Goal: Find specific page/section: Locate a particular part of the current website

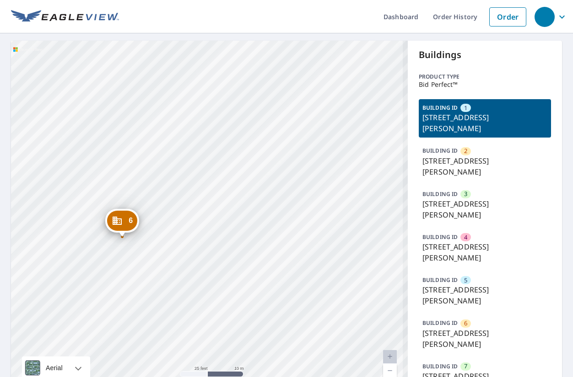
drag, startPoint x: 212, startPoint y: 270, endPoint x: 262, endPoint y: 273, distance: 50.0
click at [261, 273] on div "2 9709 S Gessner Rd Houston, TX 77071 3 9707 S Gessner Rd Houston, TX 77071 4 9…" at bounding box center [209, 222] width 397 height 363
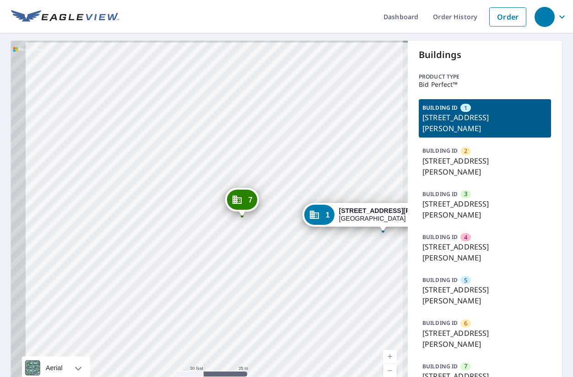
drag, startPoint x: 117, startPoint y: 211, endPoint x: 253, endPoint y: 233, distance: 138.0
click at [253, 233] on div "2 9709 S Gessner Rd Houston, TX 77071 3 9707 S Gessner Rd Houston, TX 77071 4 9…" at bounding box center [209, 222] width 397 height 363
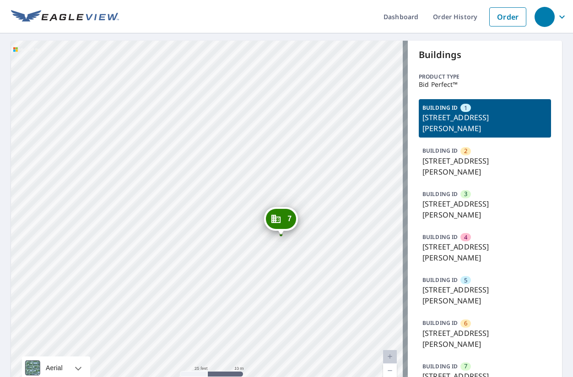
drag, startPoint x: 198, startPoint y: 230, endPoint x: 223, endPoint y: 247, distance: 30.1
click at [223, 247] on div "2 9709 S Gessner Rd Houston, TX 77071 3 9707 S Gessner Rd Houston, TX 77071 4 9…" at bounding box center [209, 222] width 397 height 363
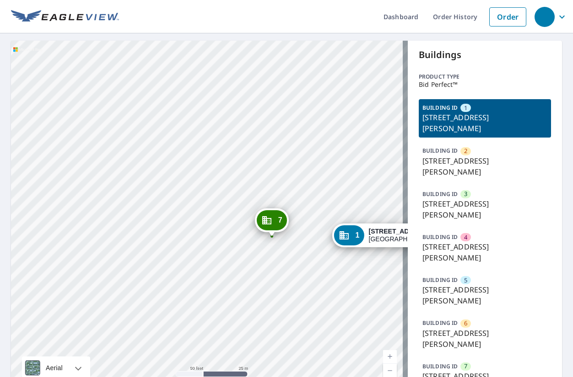
drag, startPoint x: 315, startPoint y: 248, endPoint x: 319, endPoint y: 260, distance: 12.7
click at [319, 260] on div "2 9709 S Gessner Rd Houston, TX 77071 3 9707 S Gessner Rd Houston, TX 77071 4 9…" at bounding box center [209, 222] width 397 height 363
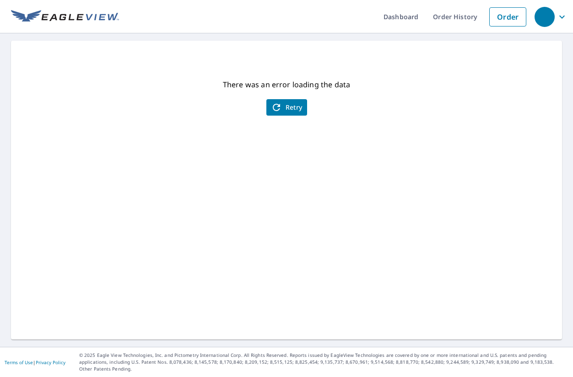
drag, startPoint x: 409, startPoint y: 114, endPoint x: 413, endPoint y: 111, distance: 5.6
click at [411, 113] on div "There was an error loading the data Retry" at bounding box center [286, 190] width 551 height 299
click at [286, 110] on span "Retry" at bounding box center [287, 107] width 32 height 11
click at [298, 110] on span "Retry" at bounding box center [287, 107] width 32 height 11
click at [287, 107] on span "Retry" at bounding box center [287, 107] width 32 height 11
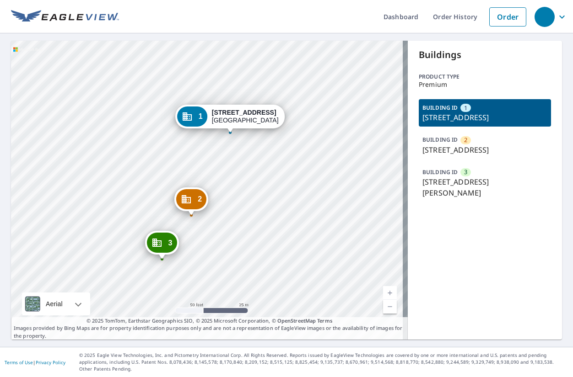
click at [114, 14] on img at bounding box center [65, 17] width 108 height 14
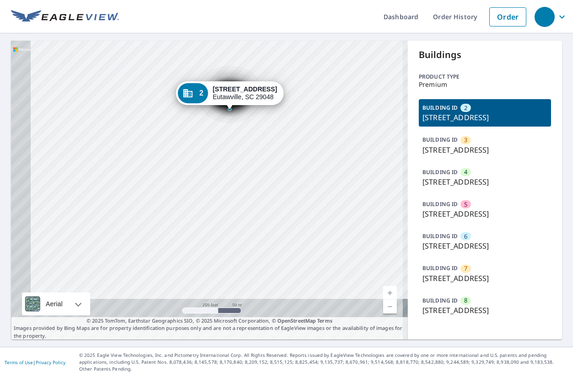
drag, startPoint x: 220, startPoint y: 248, endPoint x: 238, endPoint y: 93, distance: 155.6
click at [238, 93] on div "3 [STREET_ADDRESS] 4 [STREET_ADDRESS] 5 [STREET_ADDRESS] 6 [STREET_ADDRESS] 7 […" at bounding box center [209, 190] width 397 height 299
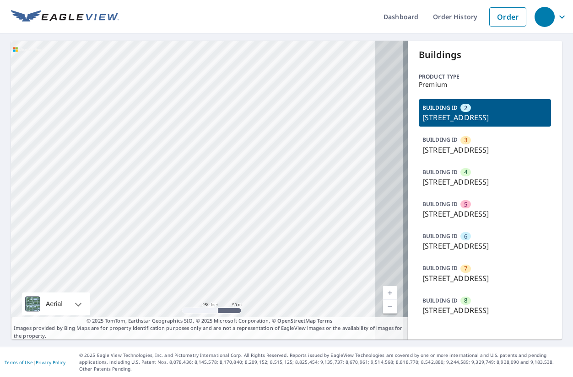
drag, startPoint x: 254, startPoint y: 228, endPoint x: 204, endPoint y: 169, distance: 77.9
click at [204, 169] on div "3 [STREET_ADDRESS] 4 [STREET_ADDRESS] 5 [STREET_ADDRESS] 6 [STREET_ADDRESS] 7 […" at bounding box center [209, 190] width 397 height 299
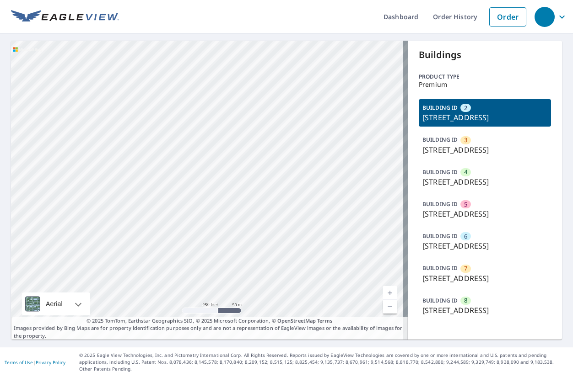
click at [443, 188] on p "[STREET_ADDRESS]" at bounding box center [484, 182] width 125 height 11
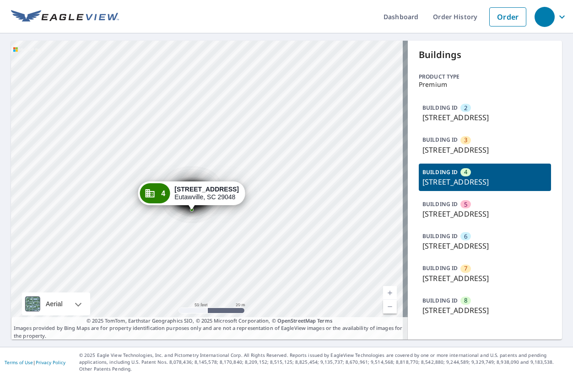
click at [455, 155] on p "[STREET_ADDRESS]" at bounding box center [484, 150] width 125 height 11
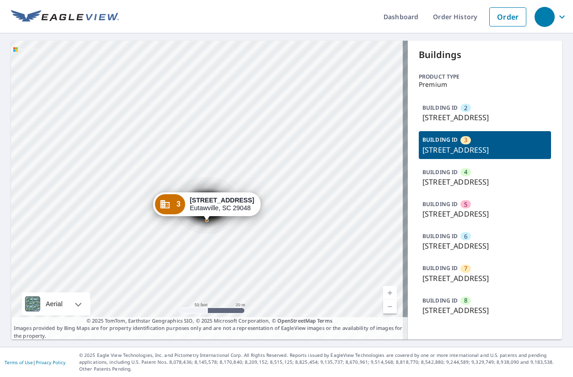
click at [458, 188] on p "[STREET_ADDRESS]" at bounding box center [484, 182] width 125 height 11
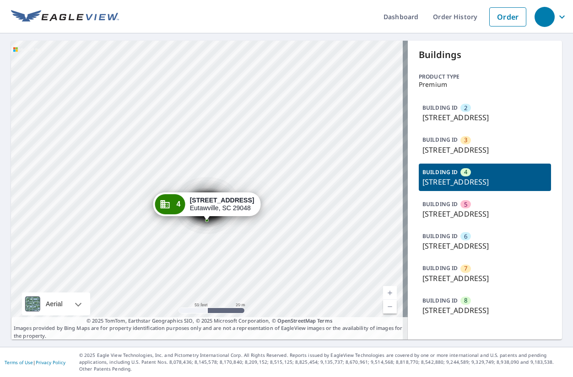
click at [454, 117] on p "[STREET_ADDRESS]" at bounding box center [484, 117] width 125 height 11
